Goal: Complete application form

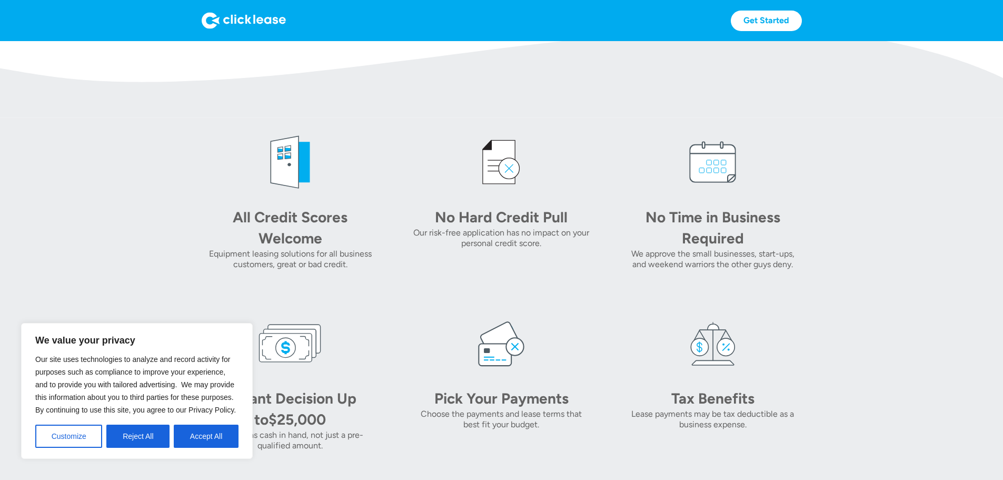
scroll to position [474, 0]
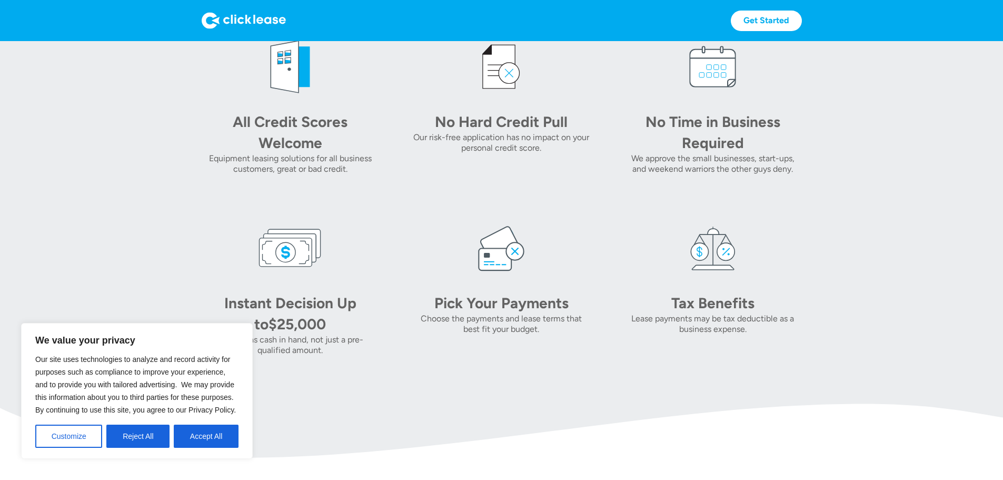
click at [199, 437] on button "Accept All" at bounding box center [206, 435] width 65 height 23
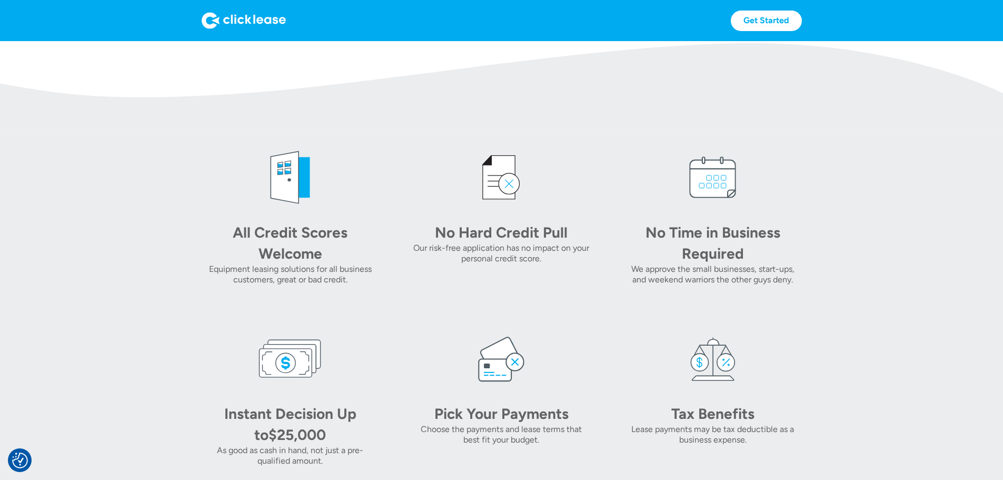
scroll to position [369, 0]
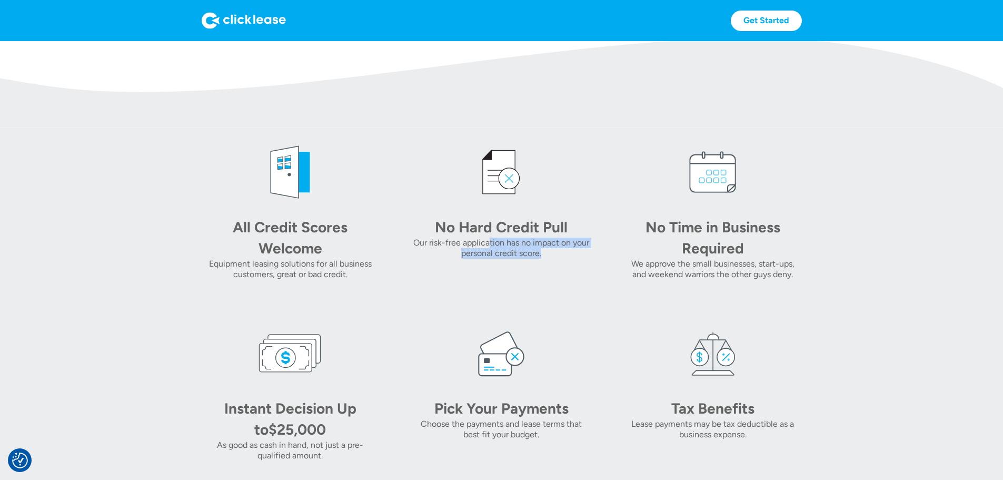
drag, startPoint x: 467, startPoint y: 295, endPoint x: 556, endPoint y: 304, distance: 89.4
click at [556, 259] on div "Our risk-free application has no impact on your personal credit score." at bounding box center [501, 248] width 177 height 21
click at [538, 259] on div "Our risk-free application has no impact on your personal credit score." at bounding box center [501, 248] width 177 height 21
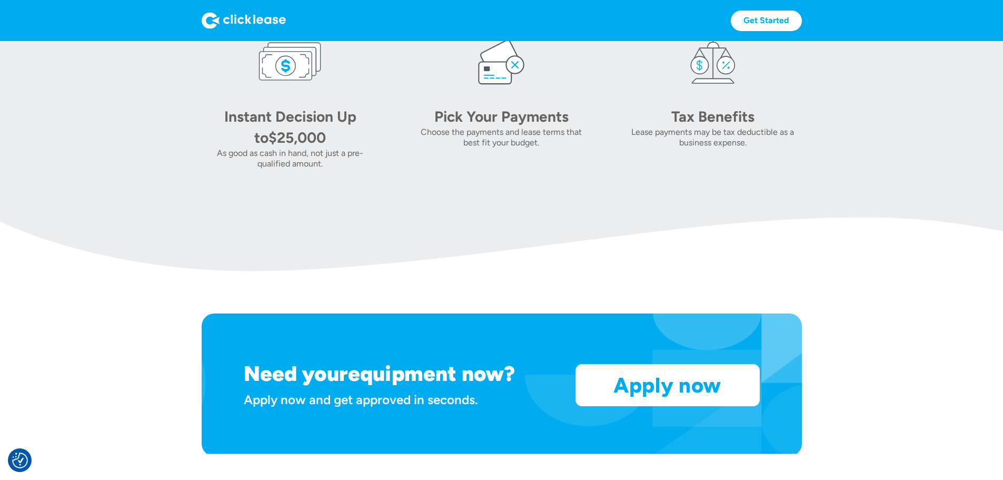
scroll to position [527, 0]
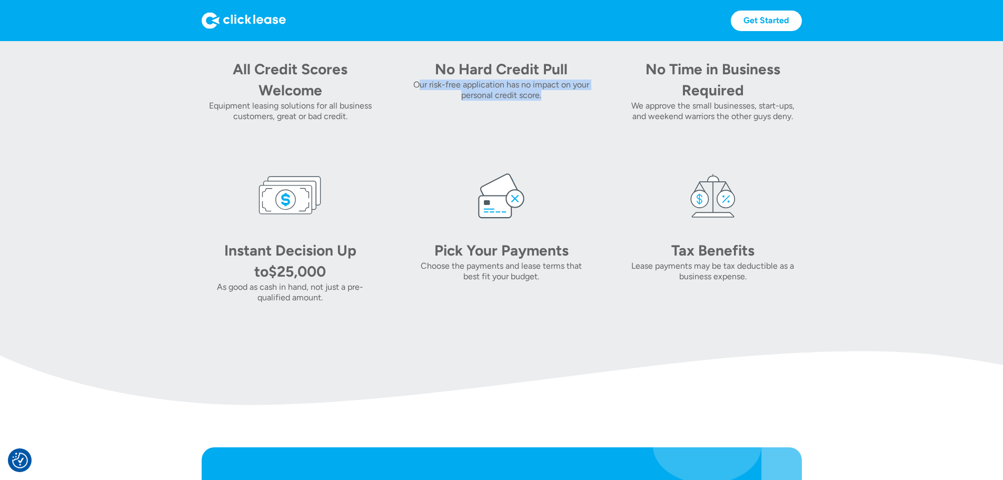
drag, startPoint x: 394, startPoint y: 135, endPoint x: 555, endPoint y: 144, distance: 161.4
click at [555, 101] on div "Our risk-free application has no impact on your personal credit score." at bounding box center [501, 90] width 177 height 21
click at [461, 122] on div "No Hard Credit Pull Our risk-free application has no impact on your personal cr…" at bounding box center [501, 52] width 177 height 139
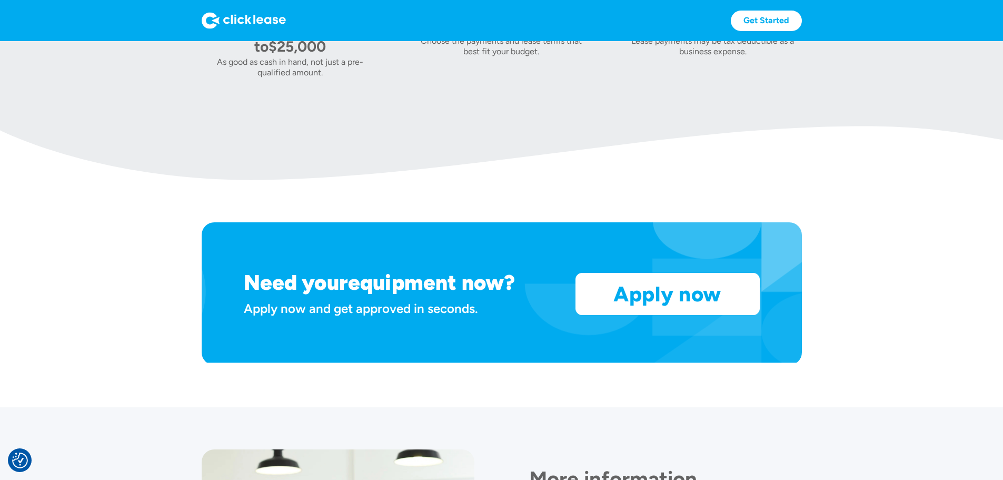
scroll to position [843, 0]
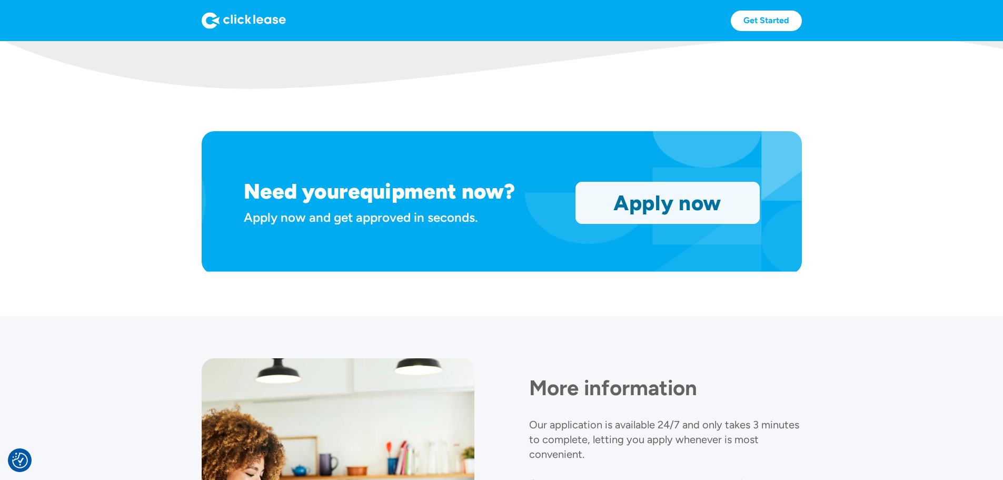
click at [694, 223] on link "Apply now" at bounding box center [667, 202] width 183 height 41
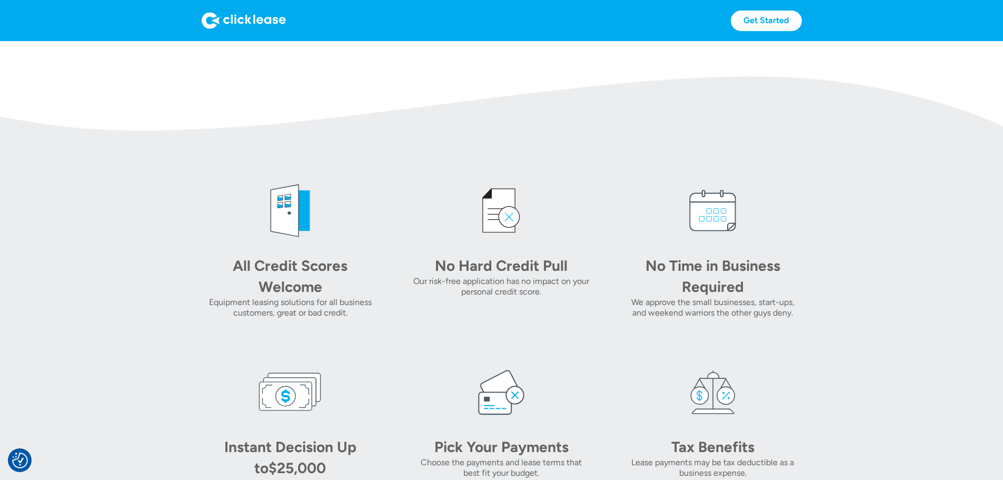
scroll to position [211, 0]
